Goal: Obtain resource: Download file/media

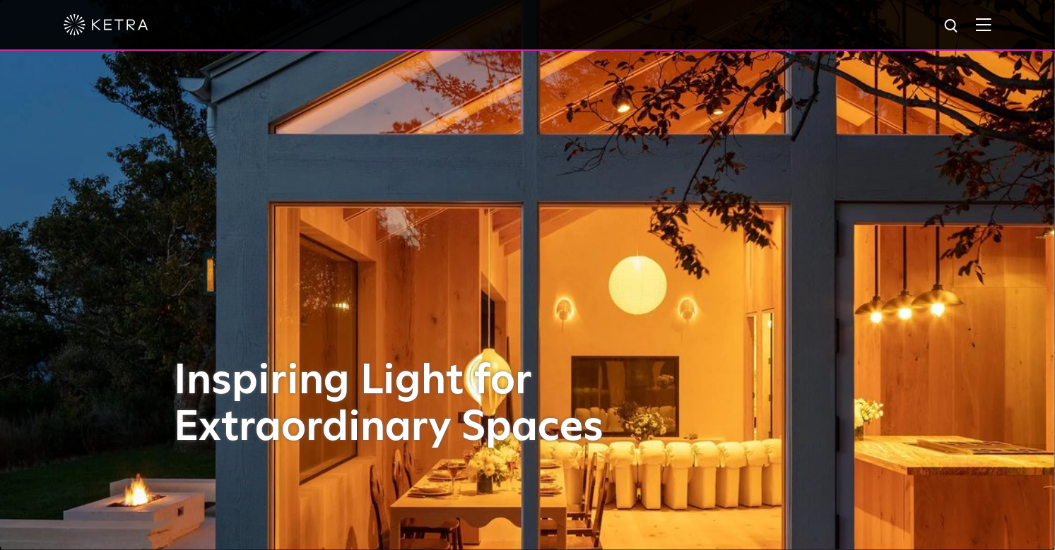
click at [982, 24] on img at bounding box center [984, 24] width 16 height 13
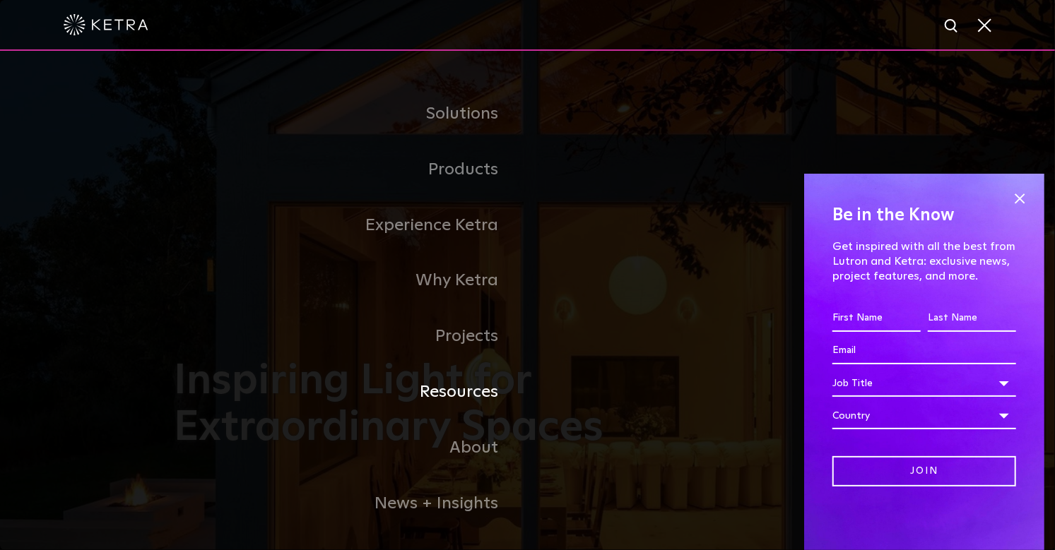
click at [471, 397] on link "Resources" at bounding box center [350, 393] width 353 height 56
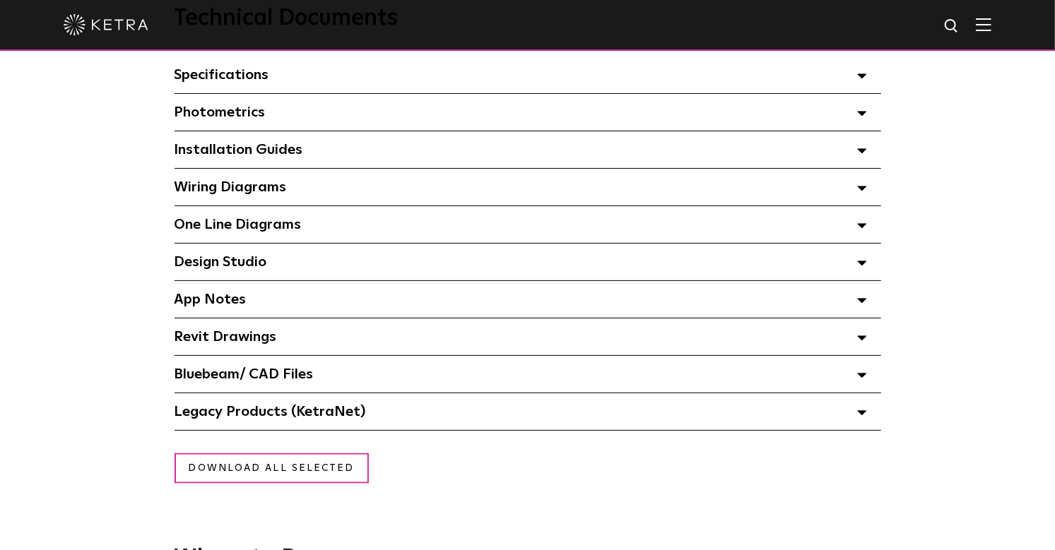
scroll to position [998, 0]
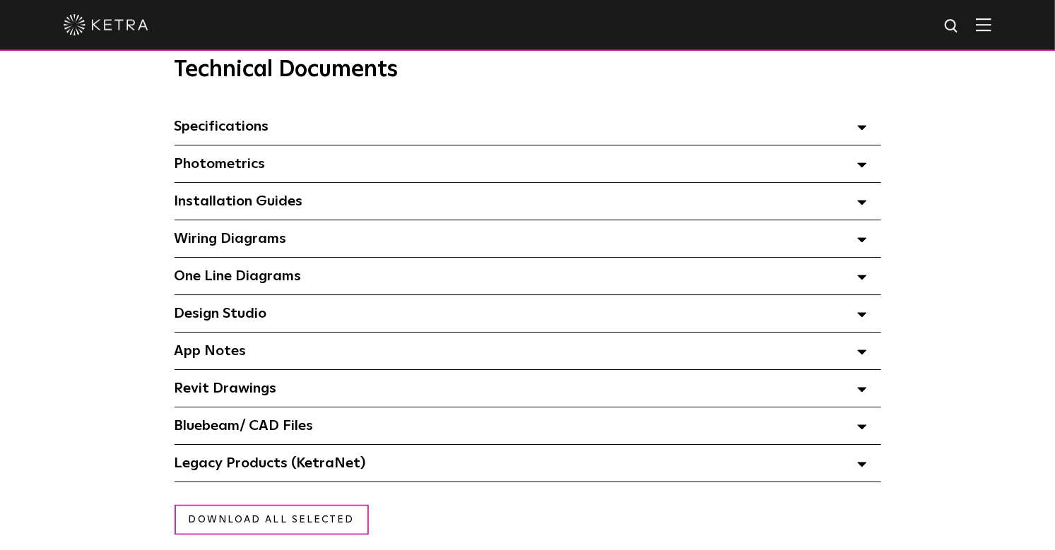
click at [251, 353] on div "App Notes Select checkboxes to use the bulk download option below" at bounding box center [527, 351] width 706 height 37
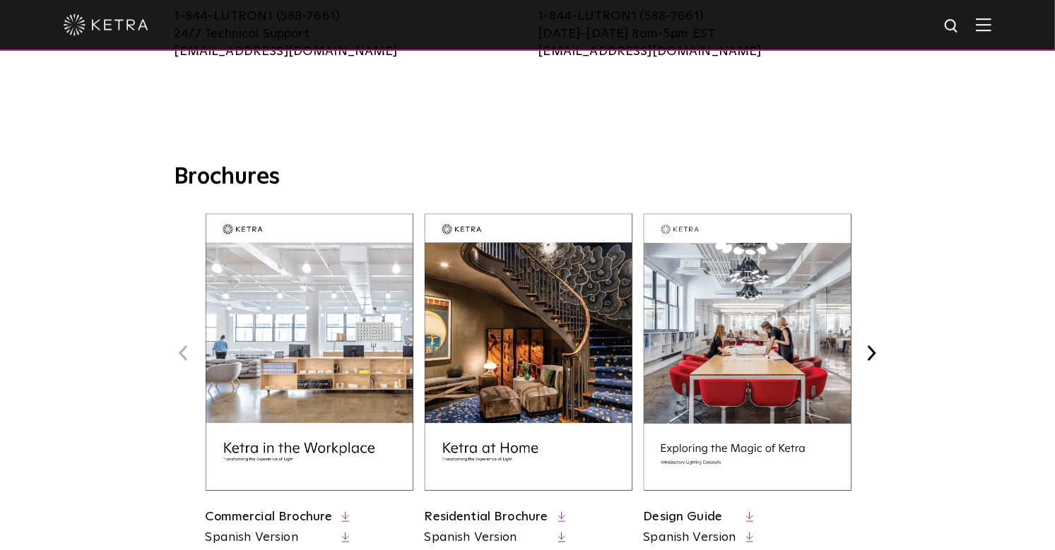
scroll to position [0, 0]
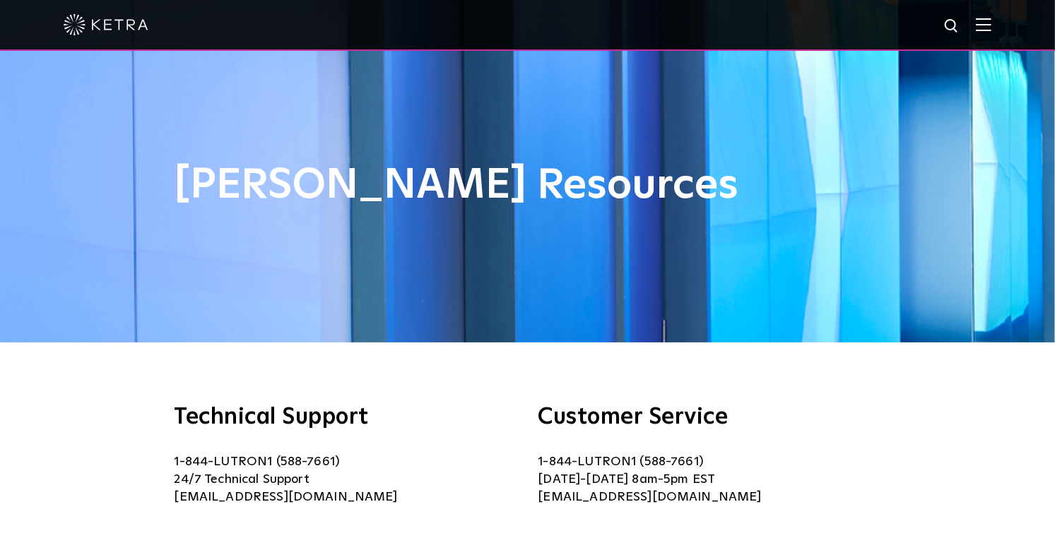
click at [956, 28] on img at bounding box center [952, 27] width 18 height 18
type input "download"
click at [907, 16] on button "Search" at bounding box center [917, 26] width 21 height 21
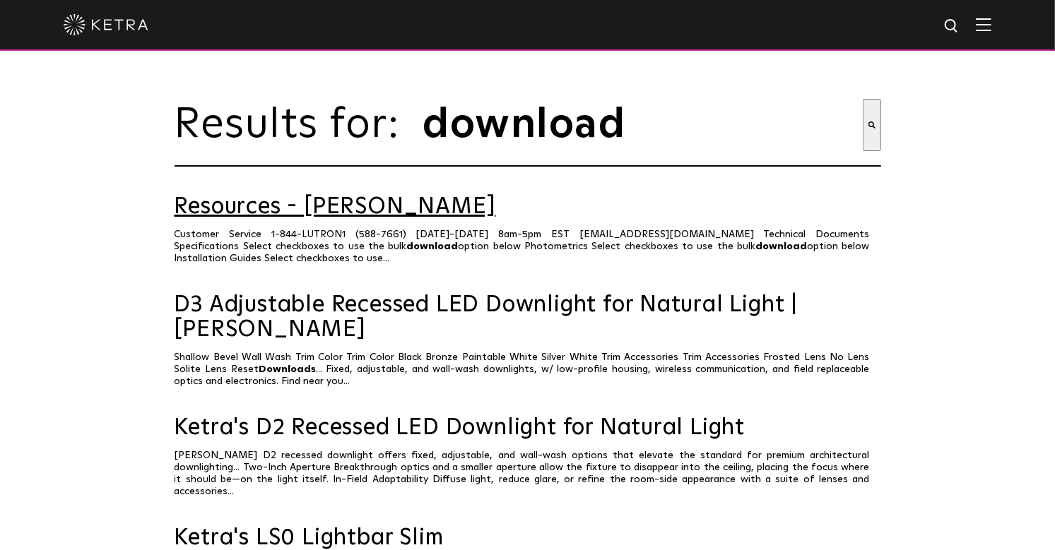
click at [262, 220] on link "Resources - [PERSON_NAME]" at bounding box center [527, 207] width 706 height 25
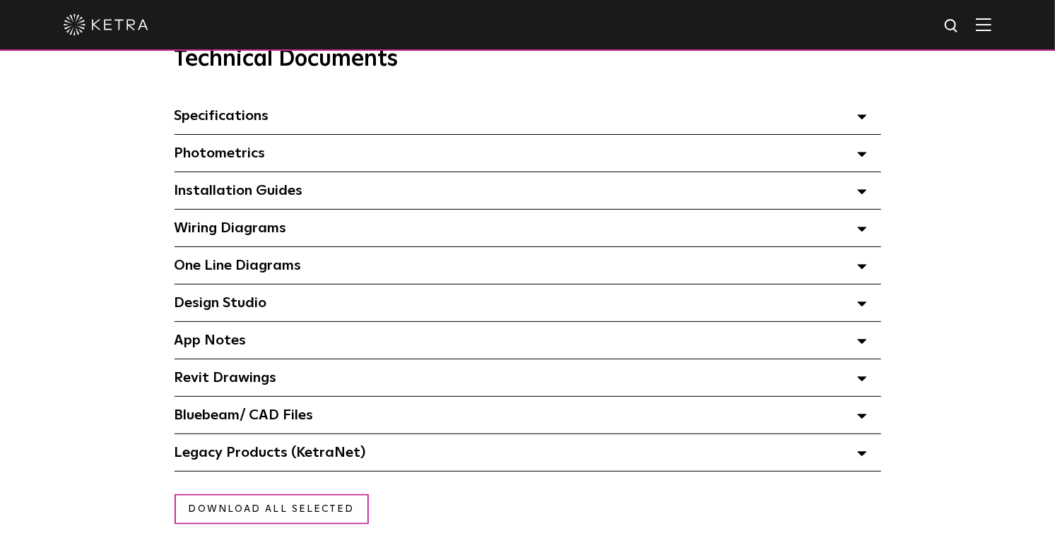
scroll to position [1012, 0]
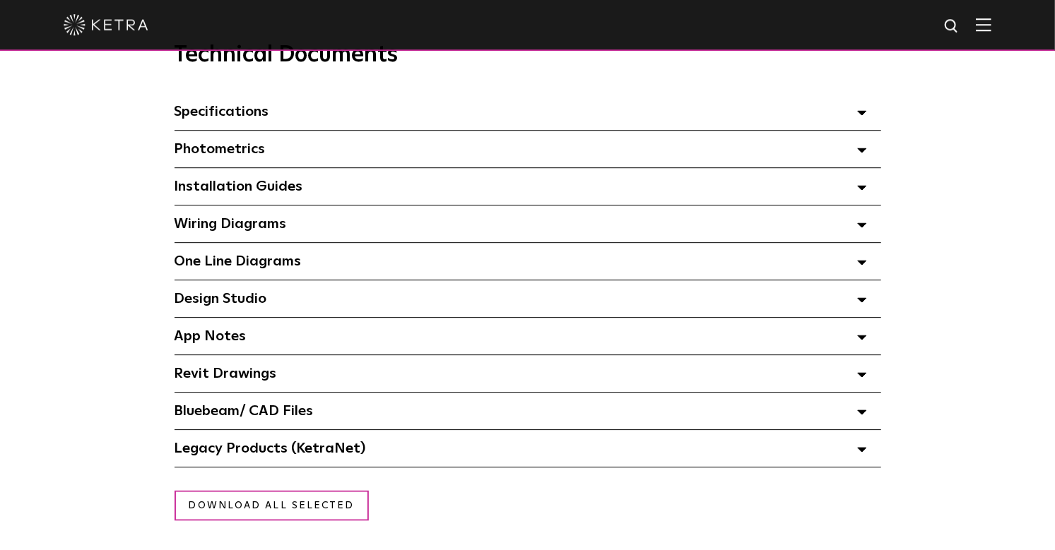
click at [263, 305] on span "Design Studio Select checkboxes to use the bulk download option below" at bounding box center [220, 299] width 93 height 14
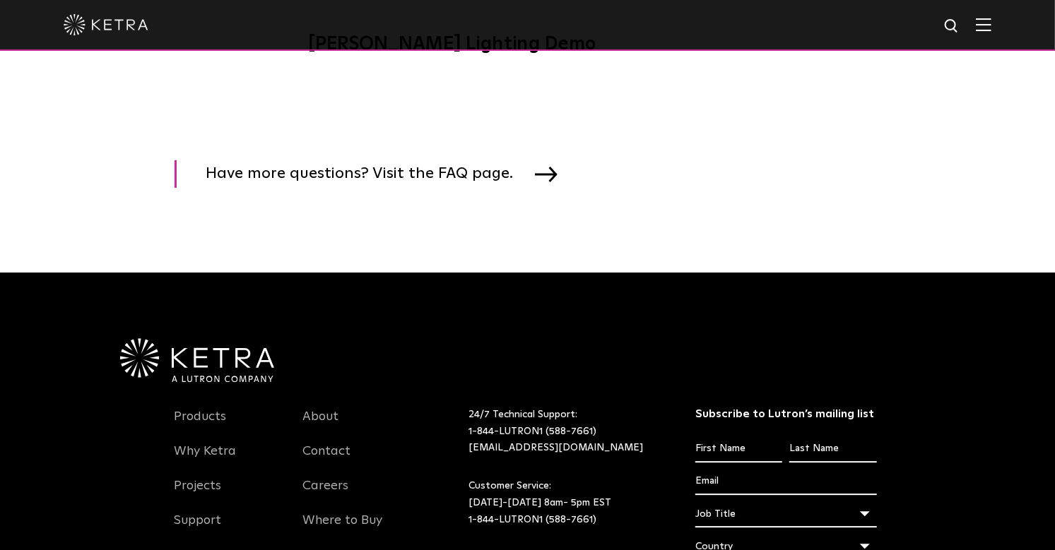
scroll to position [2347, 0]
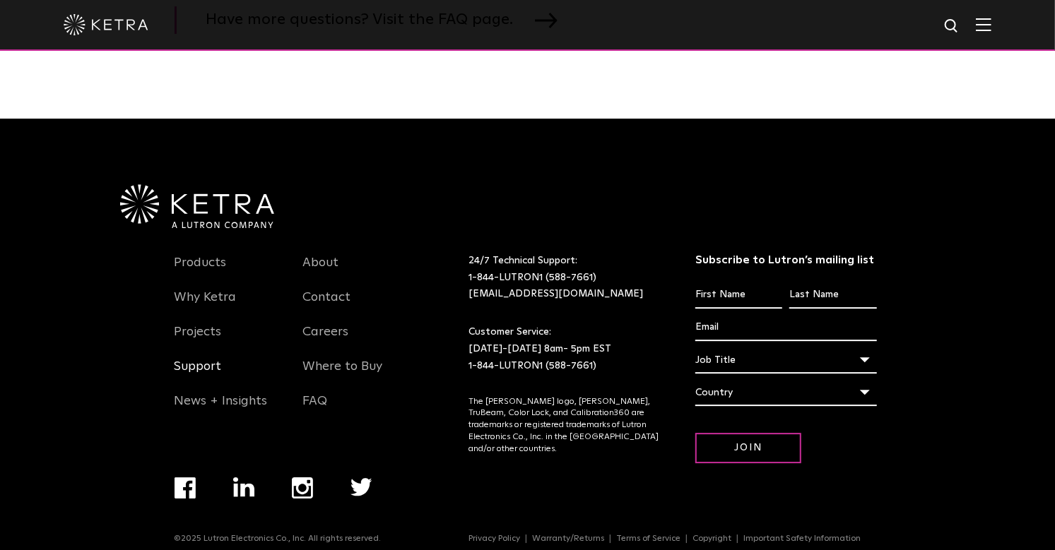
click at [211, 359] on link "Support" at bounding box center [197, 375] width 47 height 32
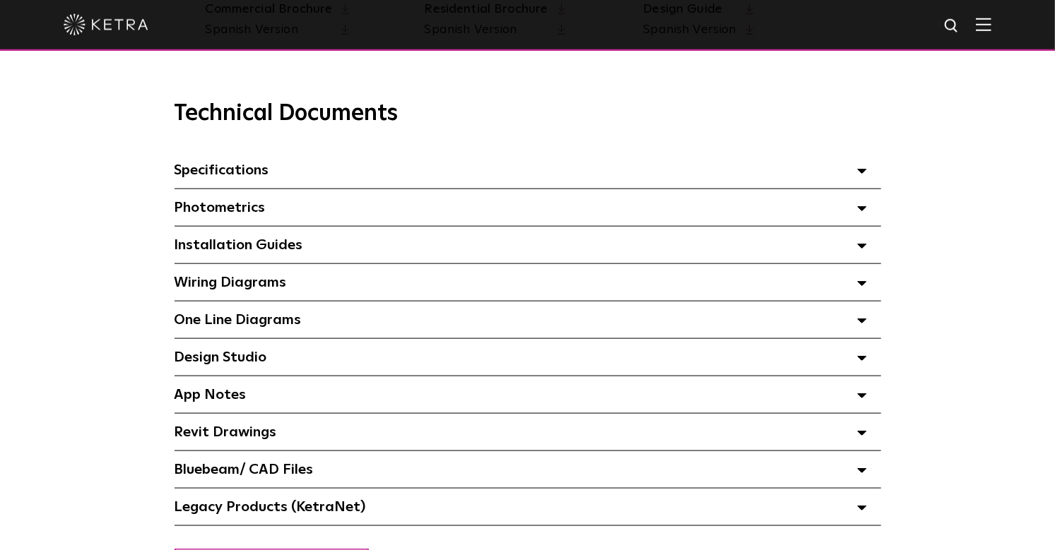
scroll to position [982, 0]
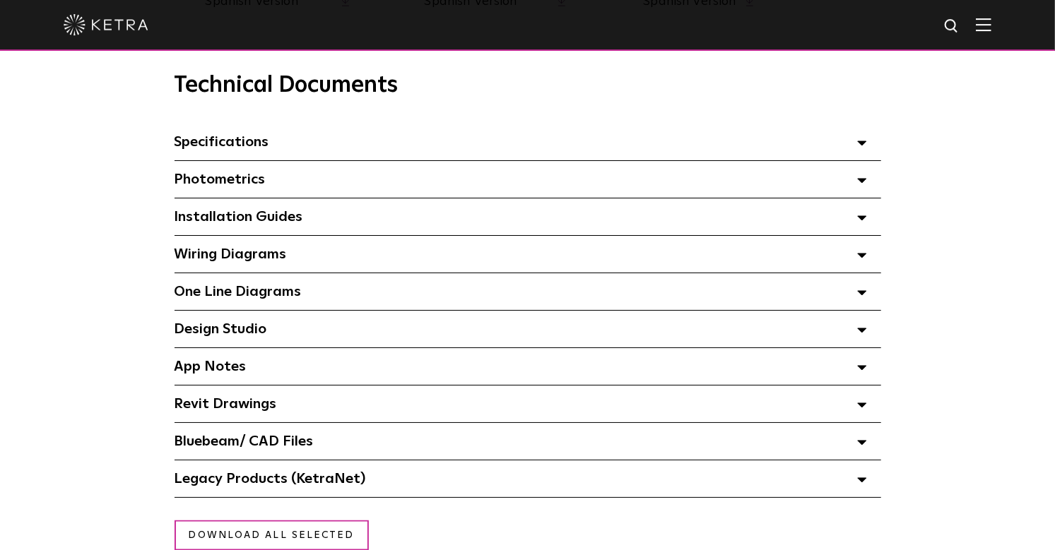
click at [285, 335] on div "Design Studio Select checkboxes to use the bulk download option below" at bounding box center [527, 329] width 706 height 37
